Goal: Transaction & Acquisition: Purchase product/service

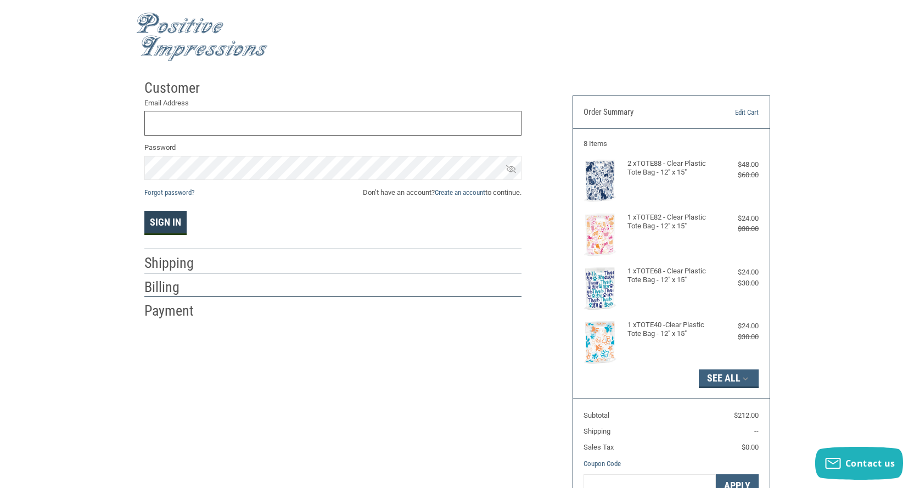
type input "[PERSON_NAME][EMAIL_ADDRESS][DOMAIN_NAME]"
click at [171, 219] on button "Sign In" at bounding box center [165, 223] width 42 height 24
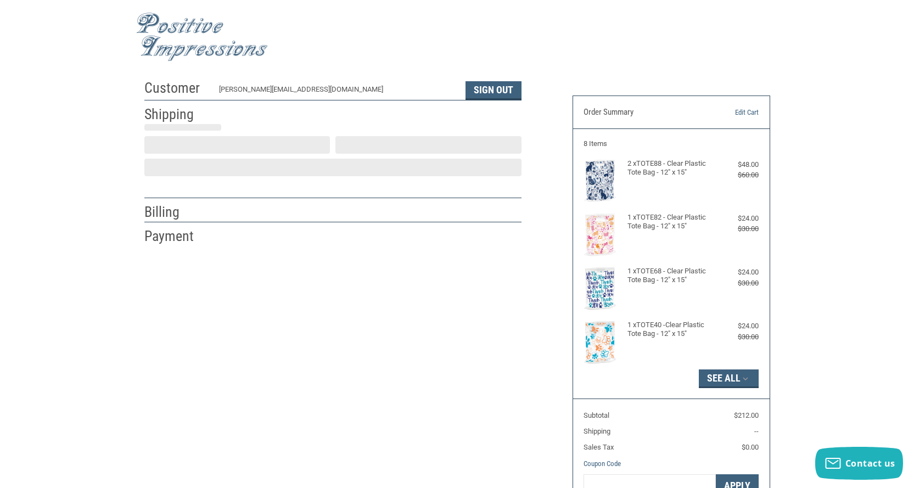
scroll to position [3, 0]
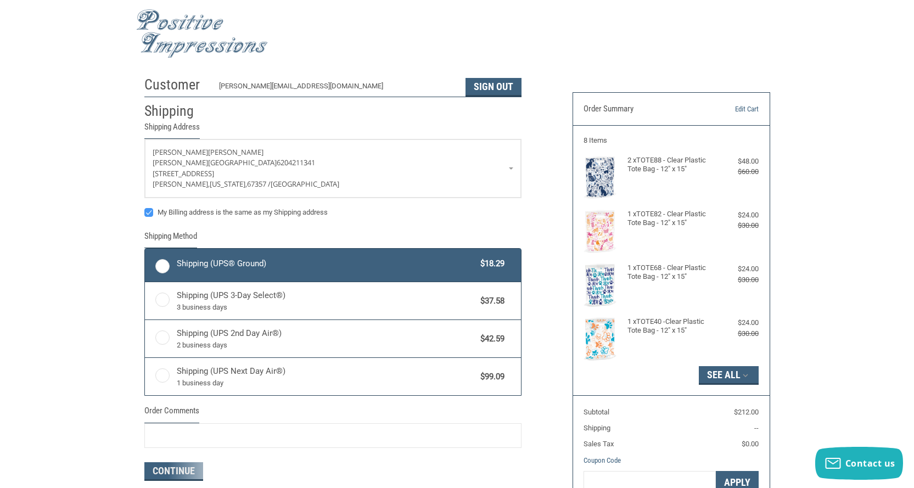
radio input "true"
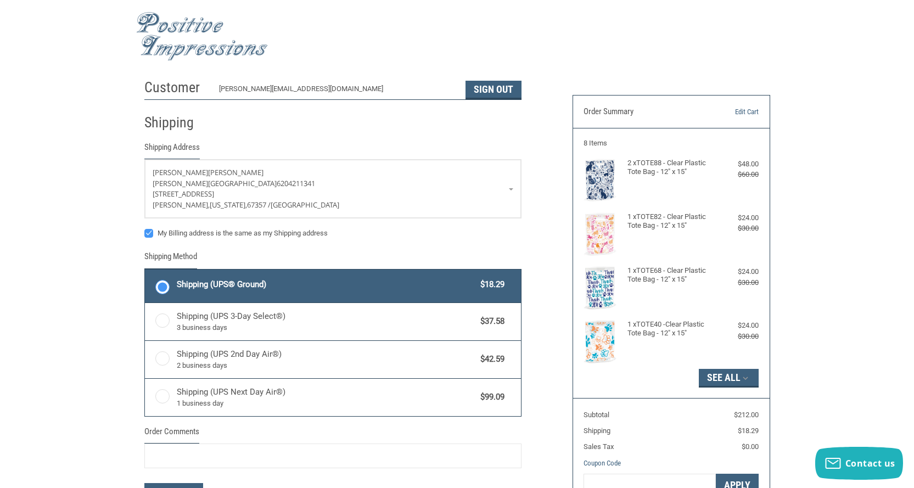
scroll to position [0, 0]
click at [160, 27] on img at bounding box center [202, 37] width 132 height 49
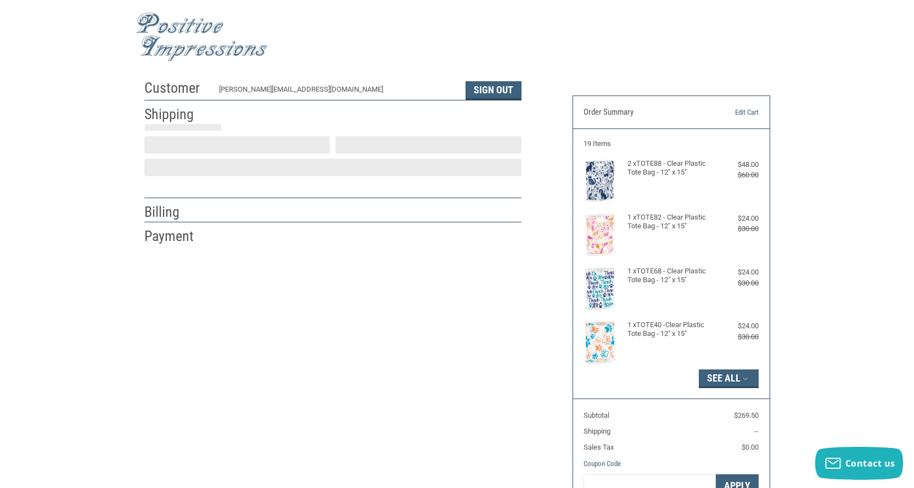
scroll to position [3, 0]
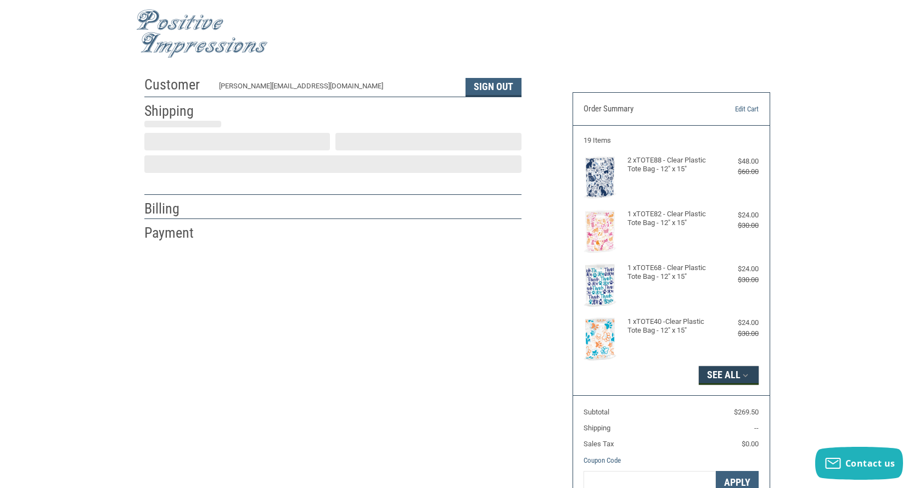
click at [741, 376] on icon "button" at bounding box center [745, 375] width 10 height 10
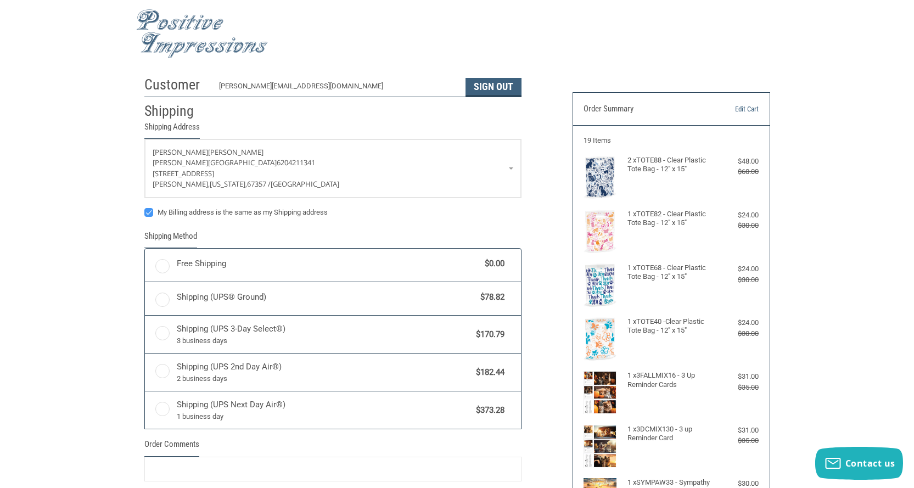
radio input "true"
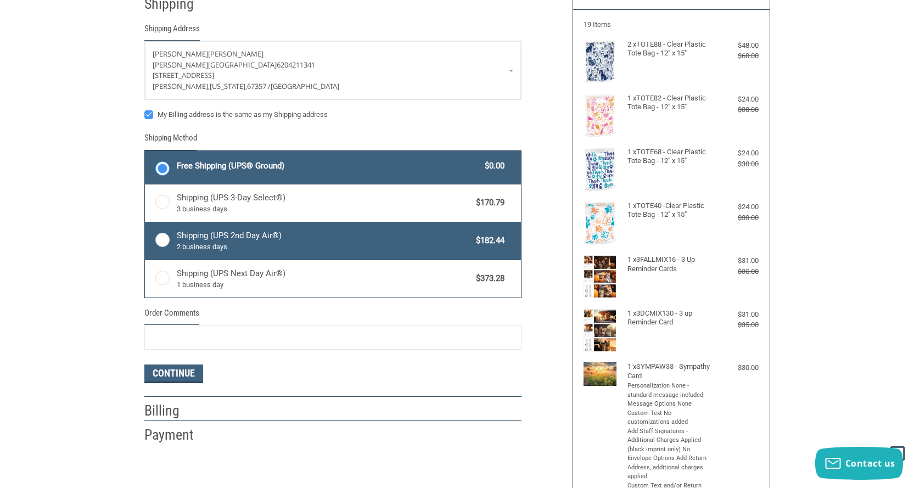
scroll to position [113, 0]
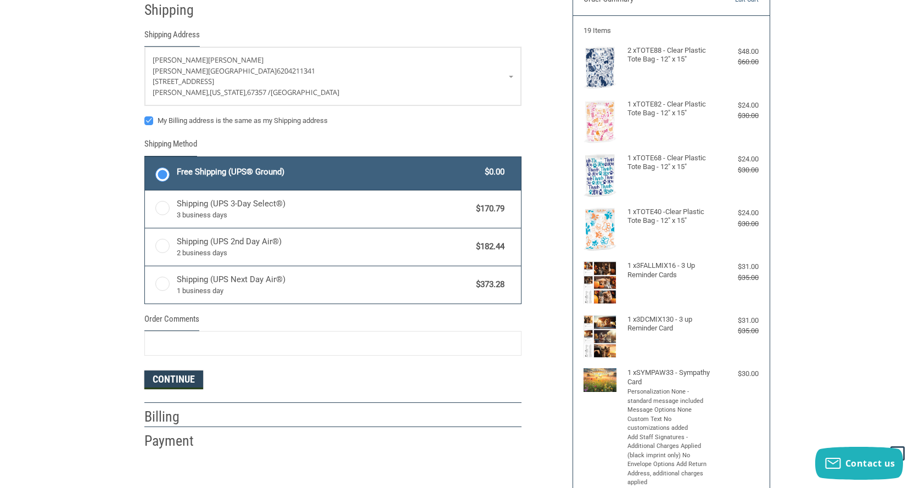
click at [193, 381] on button "Continue" at bounding box center [173, 379] width 59 height 19
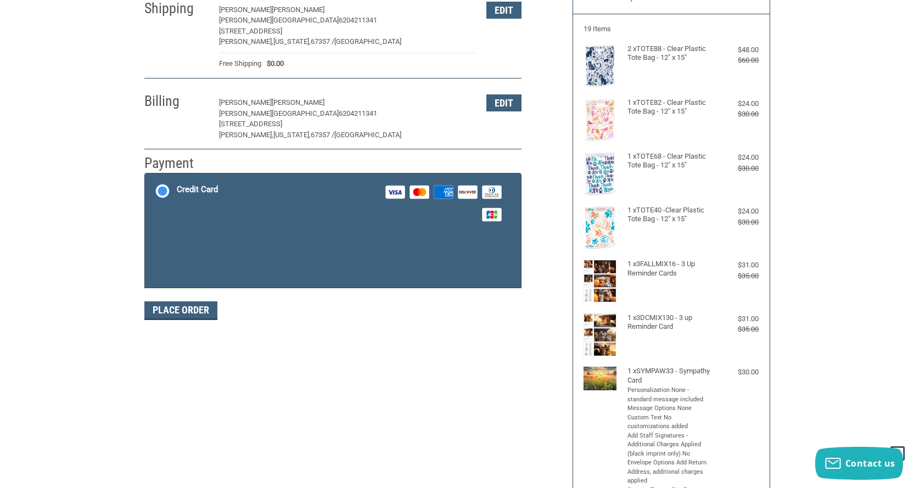
scroll to position [164, 0]
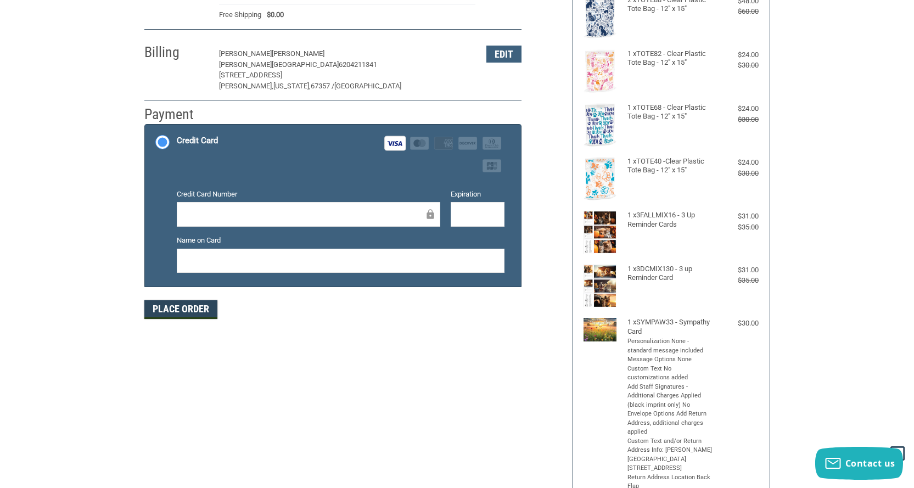
click at [203, 319] on button "Place Order" at bounding box center [180, 309] width 73 height 19
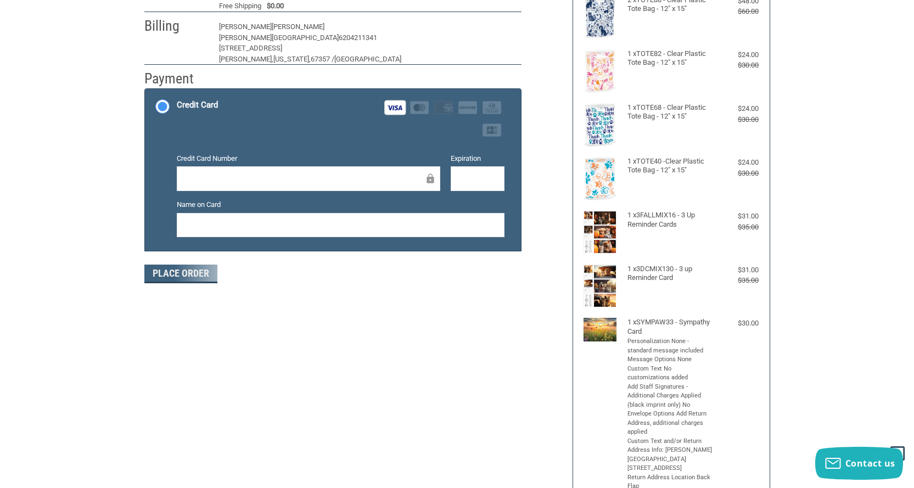
scroll to position [144, 0]
